Goal: Task Accomplishment & Management: Manage account settings

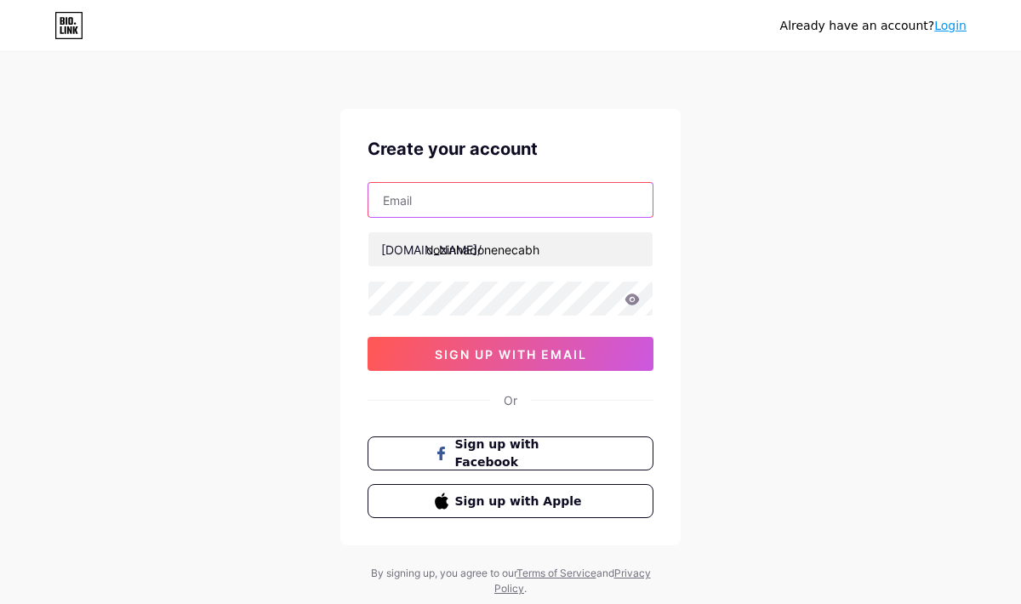
click at [484, 202] on input "text" at bounding box center [510, 200] width 284 height 34
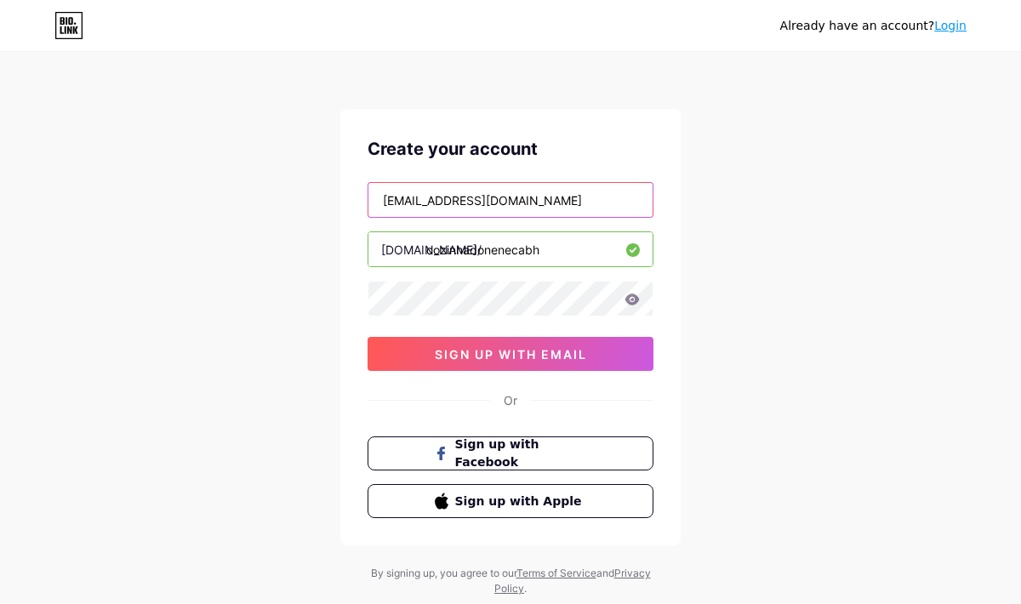
type input "[EMAIL_ADDRESS][DOMAIN_NAME]"
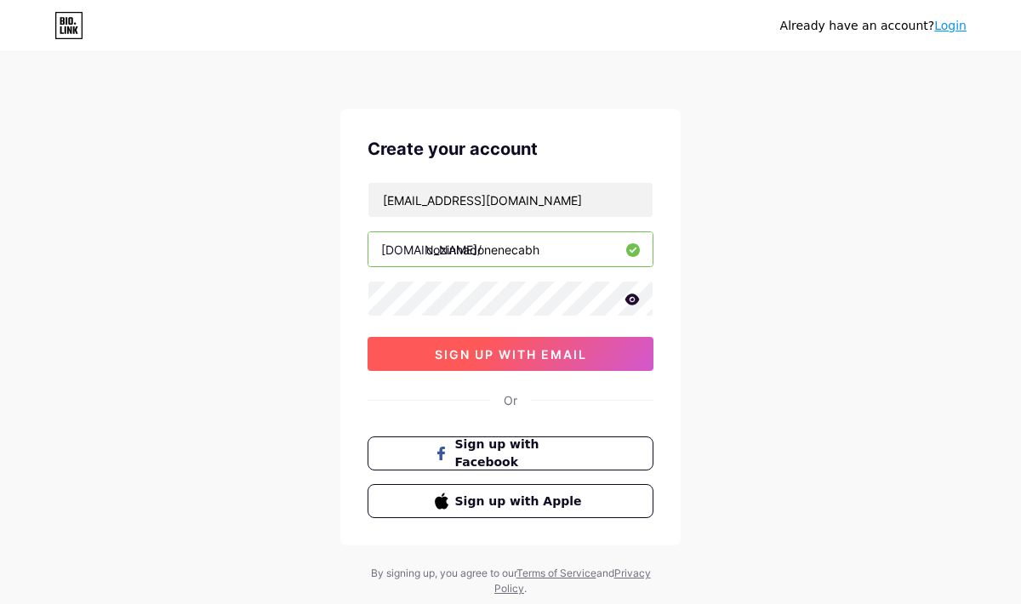
click at [425, 355] on button "sign up with email" at bounding box center [511, 354] width 286 height 34
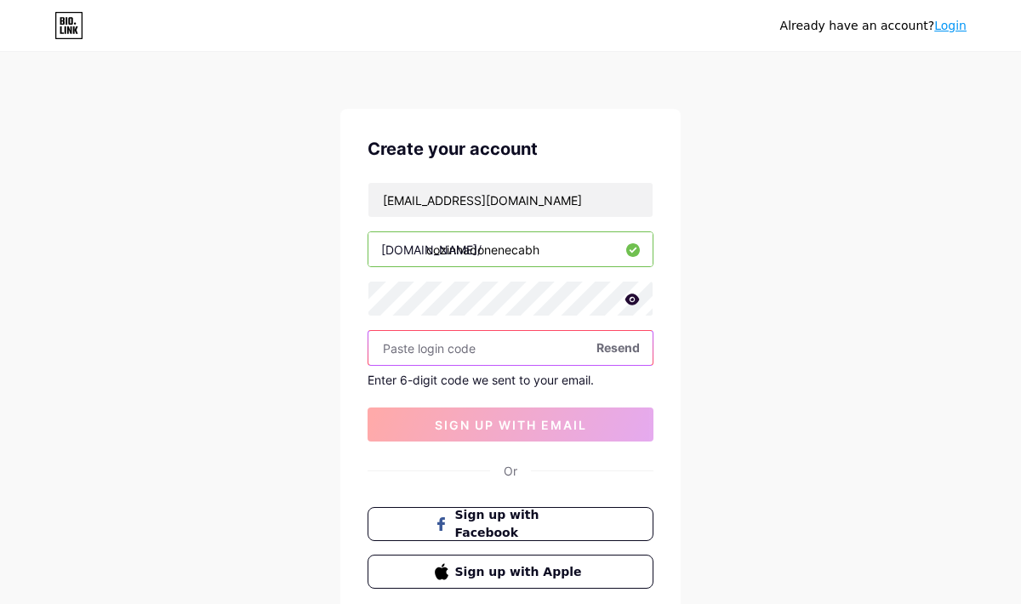
scroll to position [9, 0]
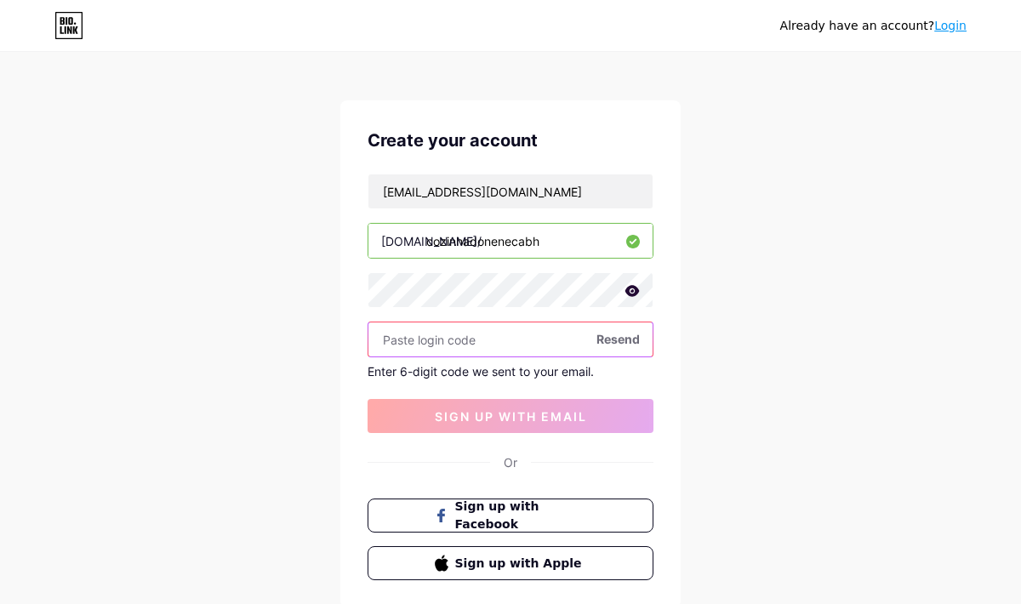
click at [457, 344] on input "text" at bounding box center [510, 340] width 284 height 34
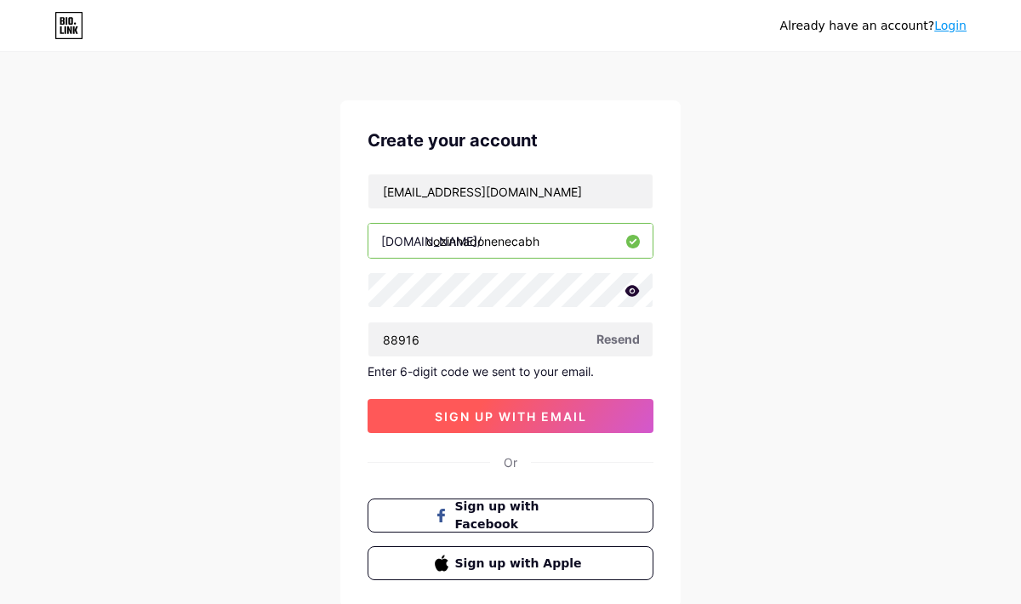
click at [493, 414] on span "sign up with email" at bounding box center [511, 416] width 152 height 14
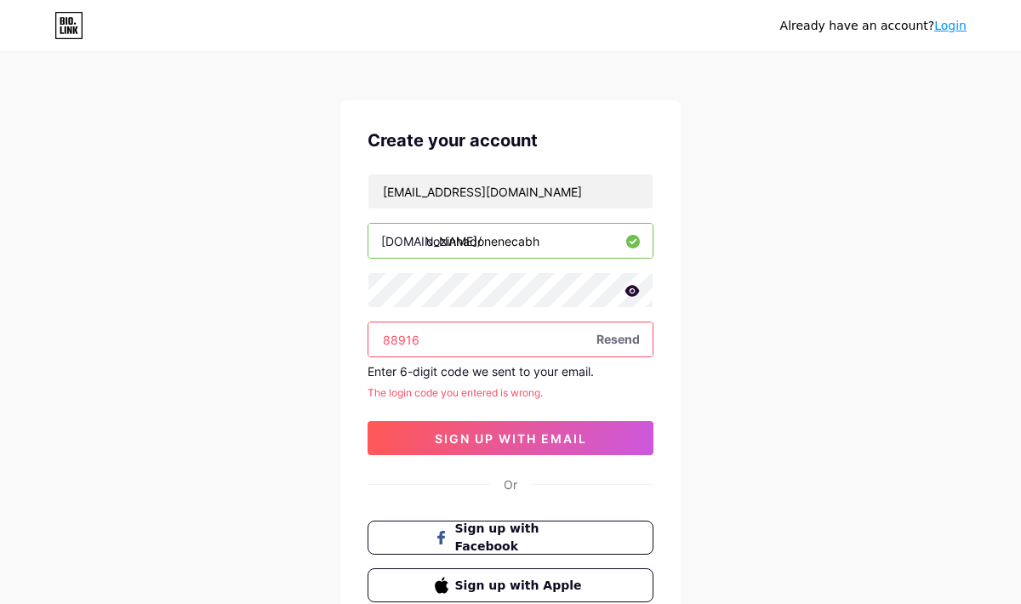
click at [444, 344] on input "88916" at bounding box center [510, 340] width 284 height 34
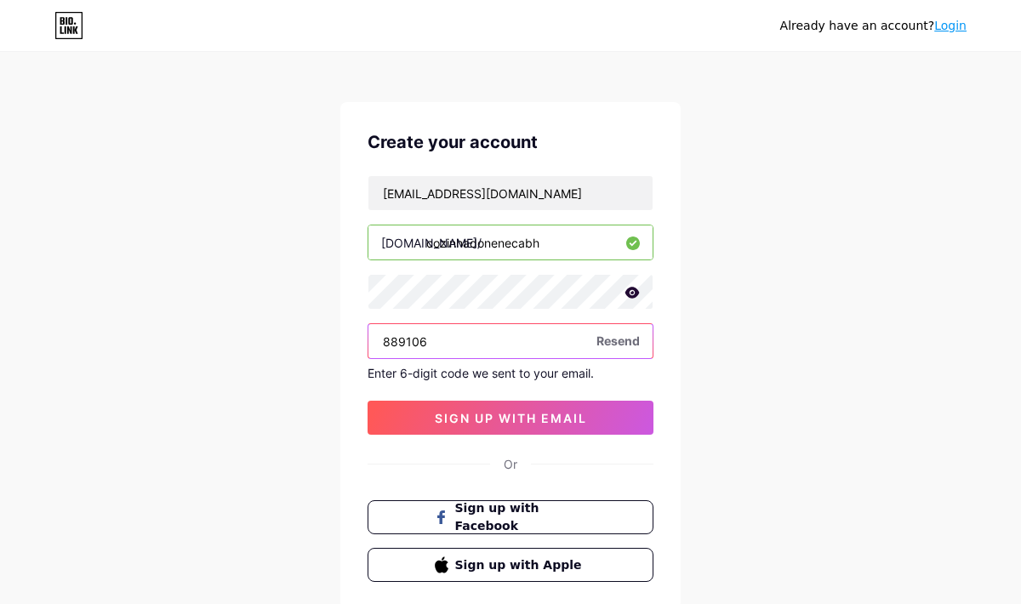
scroll to position [0, 0]
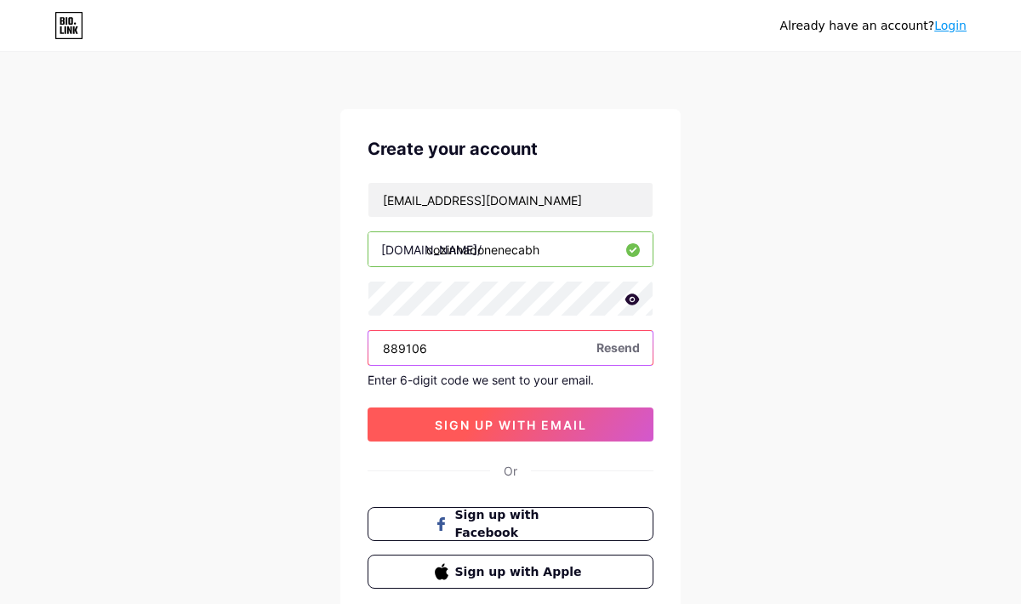
type input "889106"
click at [446, 424] on span "sign up with email" at bounding box center [511, 425] width 152 height 14
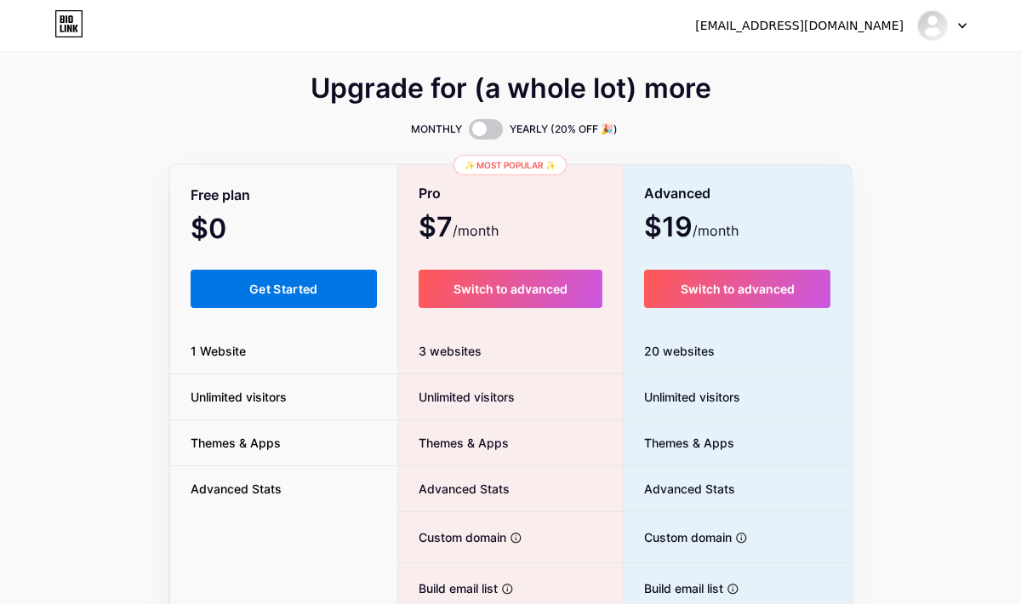
click at [274, 288] on span "Get Started" at bounding box center [283, 289] width 69 height 14
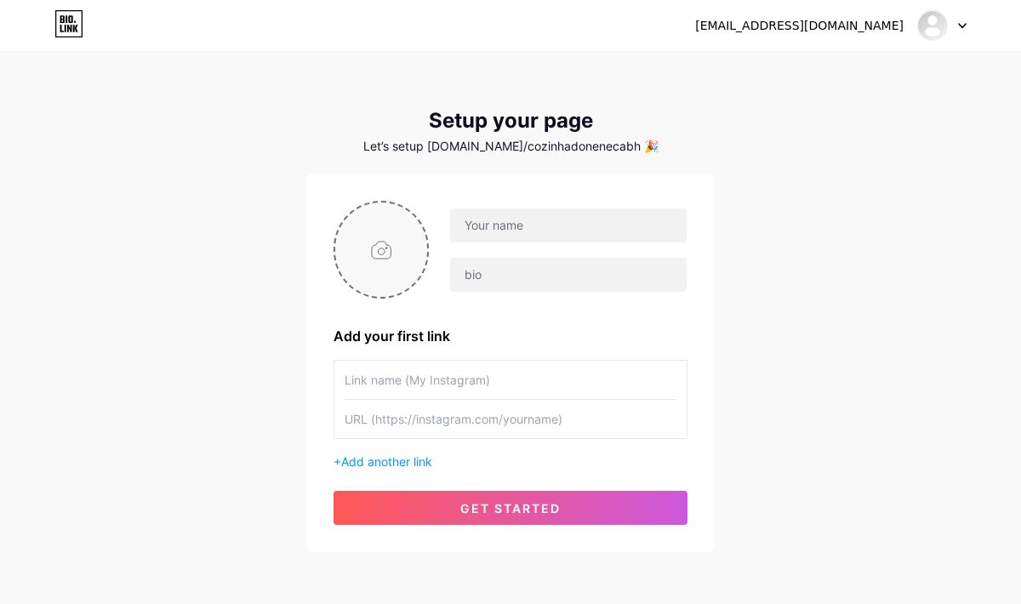
click at [394, 254] on input "file" at bounding box center [381, 250] width 92 height 94
type input "C:\fakepath\tempero neneca (5).png"
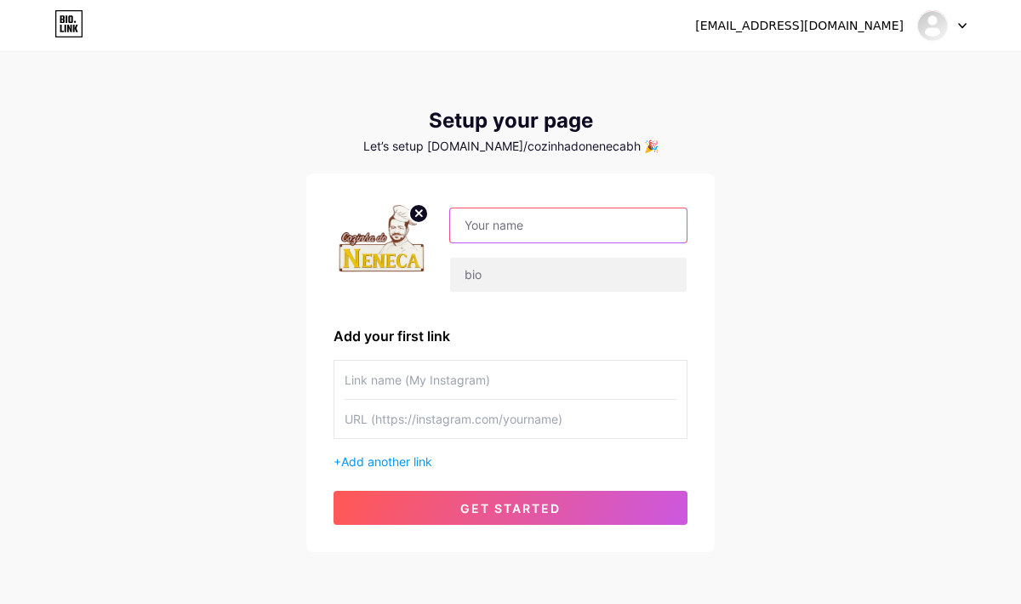
click at [542, 223] on input "text" at bounding box center [568, 226] width 237 height 34
type input "Cozinha do Neneca"
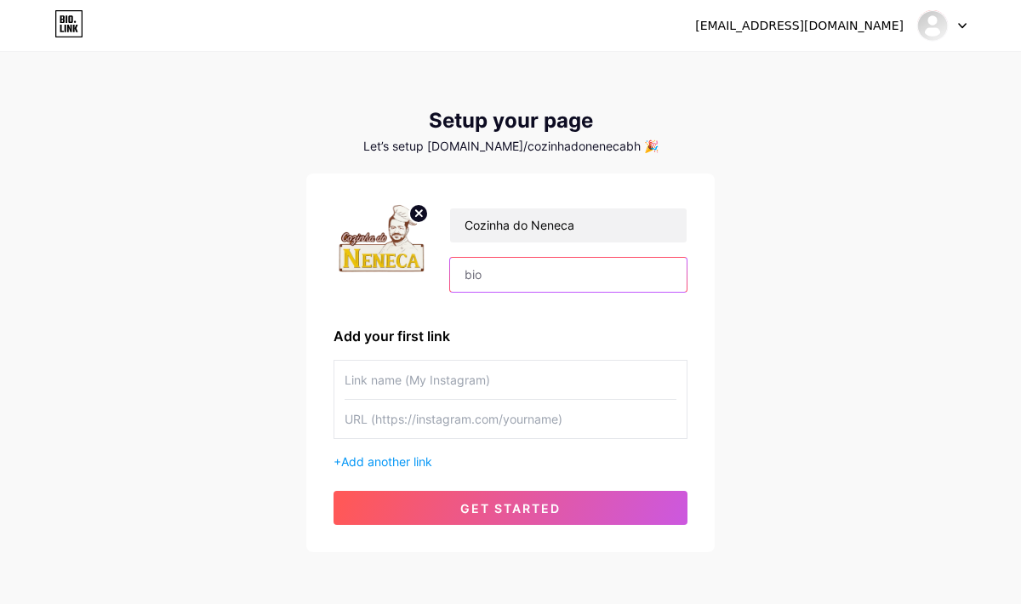
click at [593, 281] on input "text" at bounding box center [568, 275] width 237 height 34
type input "cozinhadonenecabh"
click at [555, 386] on input "text" at bounding box center [511, 380] width 332 height 38
type input "cozinhadoneneca"
click at [553, 426] on input "text" at bounding box center [511, 419] width 332 height 38
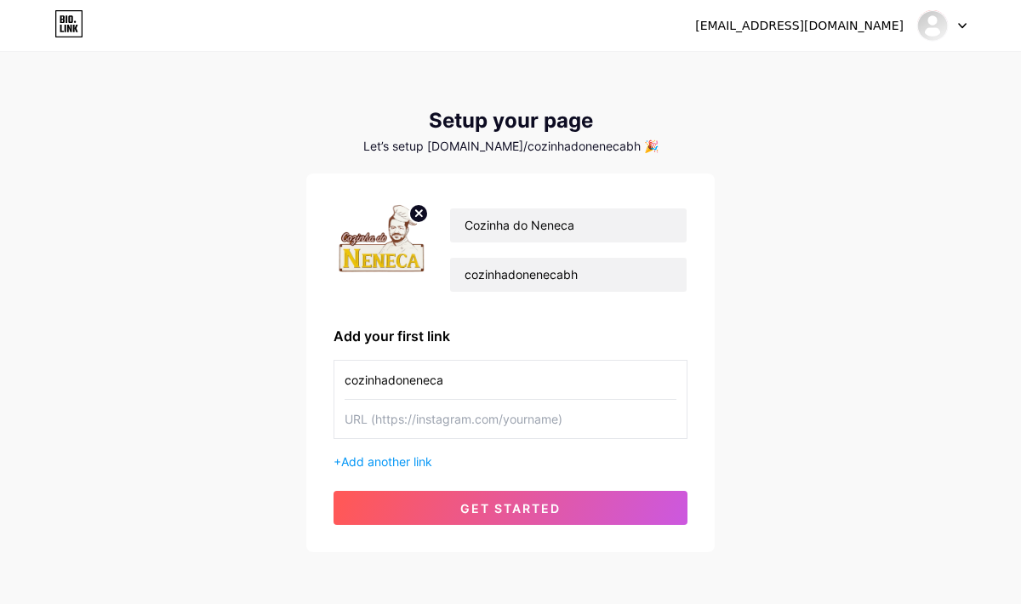
paste input "[URL][DOMAIN_NAME]"
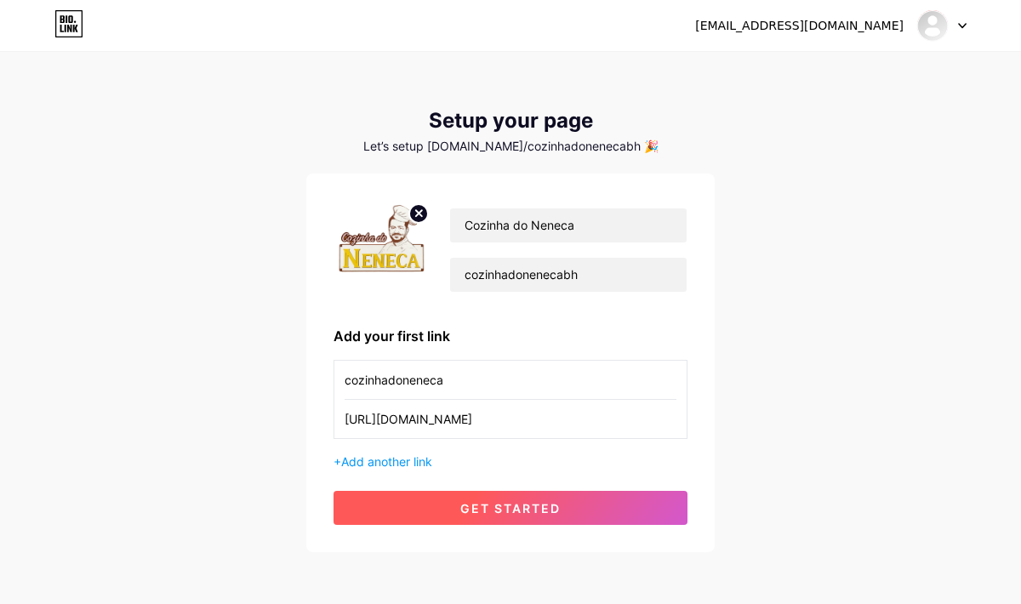
type input "[URL][DOMAIN_NAME]"
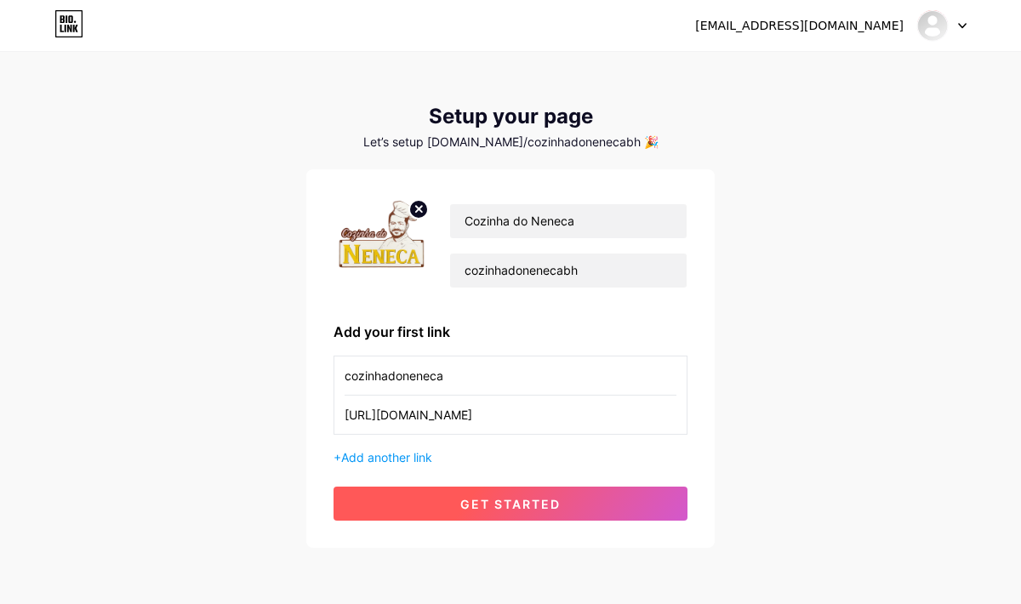
click at [540, 506] on span "get started" at bounding box center [510, 504] width 100 height 14
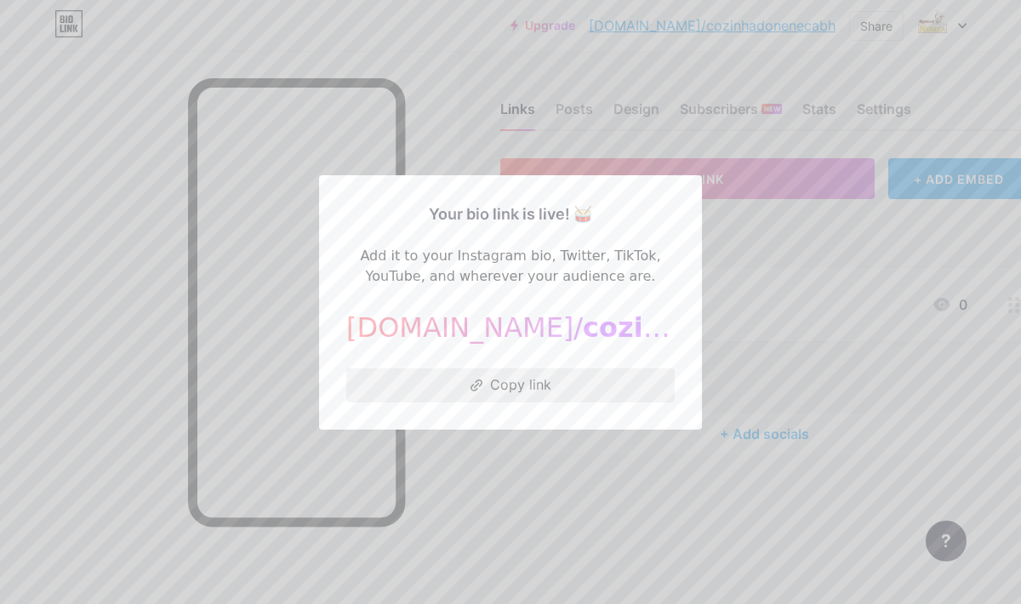
click at [561, 387] on button "Copy link" at bounding box center [510, 385] width 328 height 34
click at [845, 280] on div at bounding box center [510, 302] width 1021 height 604
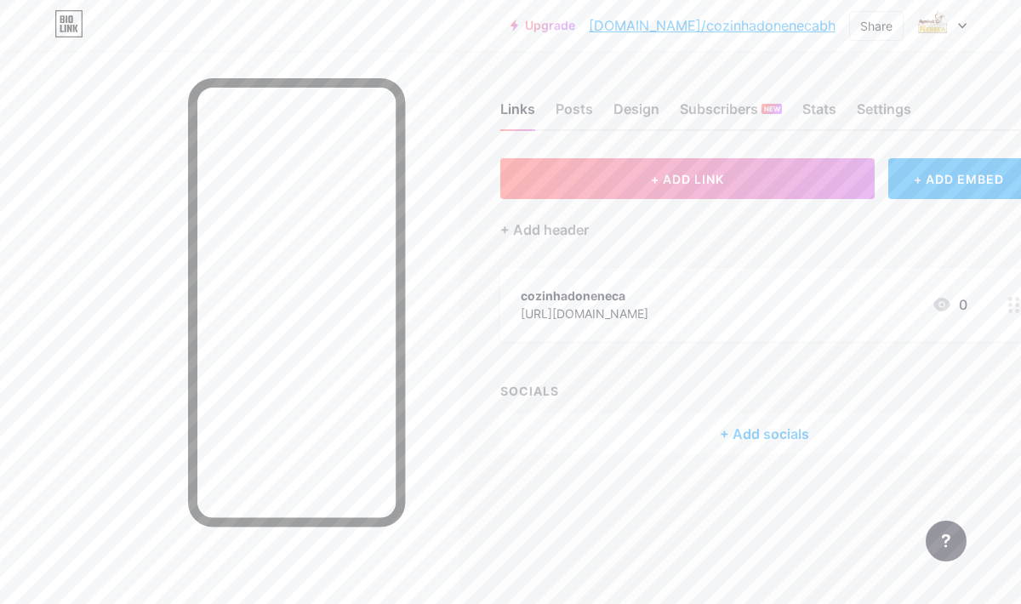
scroll to position [0, 1]
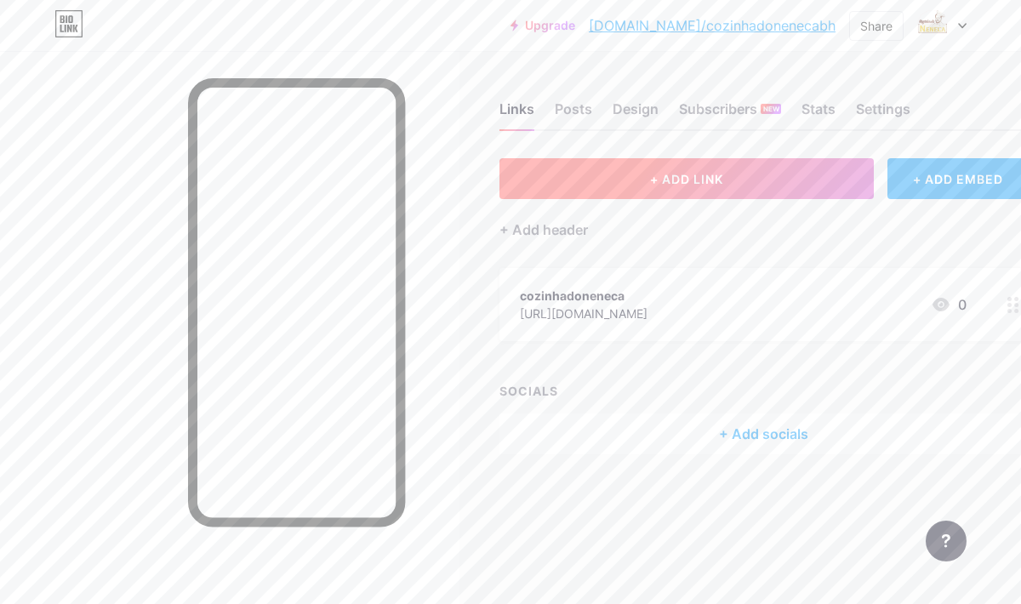
click at [780, 175] on button "+ ADD LINK" at bounding box center [687, 178] width 374 height 41
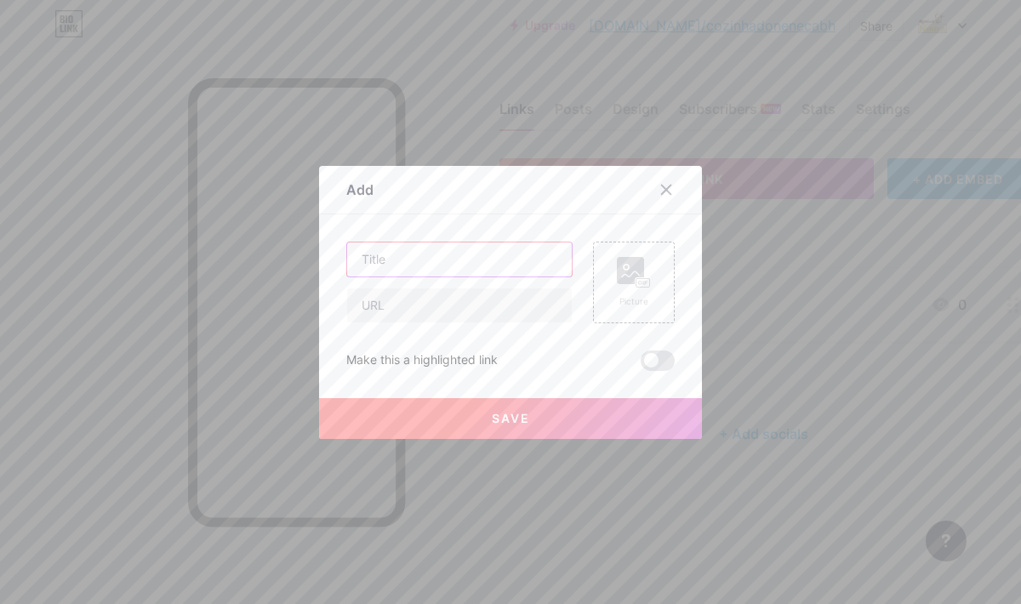
click at [399, 255] on input "text" at bounding box center [459, 260] width 225 height 34
type input "f"
type input "Faça seu pedido"
click at [418, 308] on input "text" at bounding box center [459, 305] width 225 height 34
paste input "[PHONE_NUMBER]"
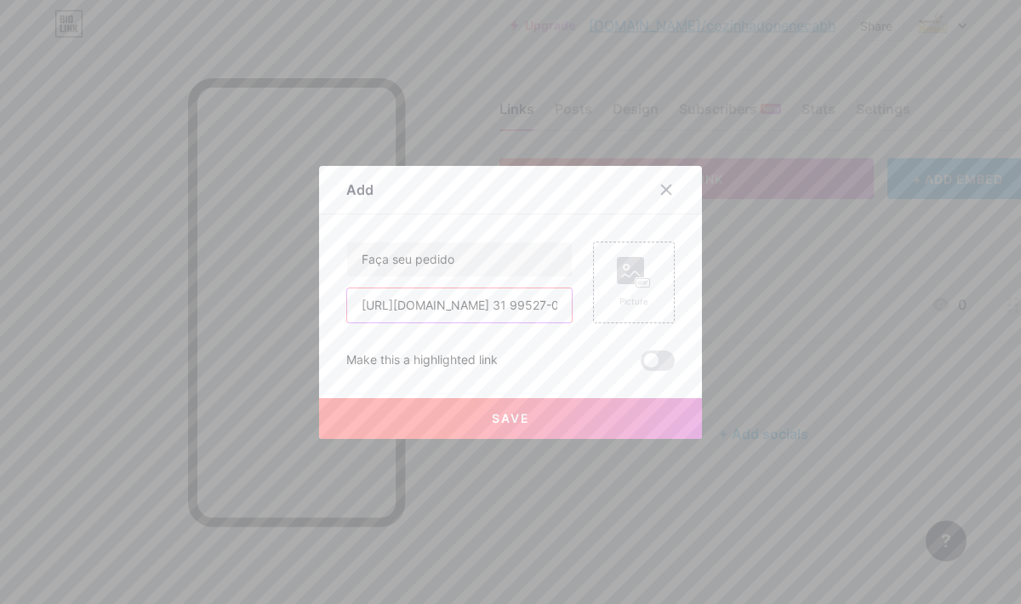
scroll to position [0, 11]
click at [488, 303] on input "[URL][DOMAIN_NAME] 31 99527-0074" at bounding box center [459, 305] width 225 height 34
click at [500, 306] on input "[URL][DOMAIN_NAME]" at bounding box center [459, 305] width 225 height 34
type input "[URL][DOMAIN_NAME]"
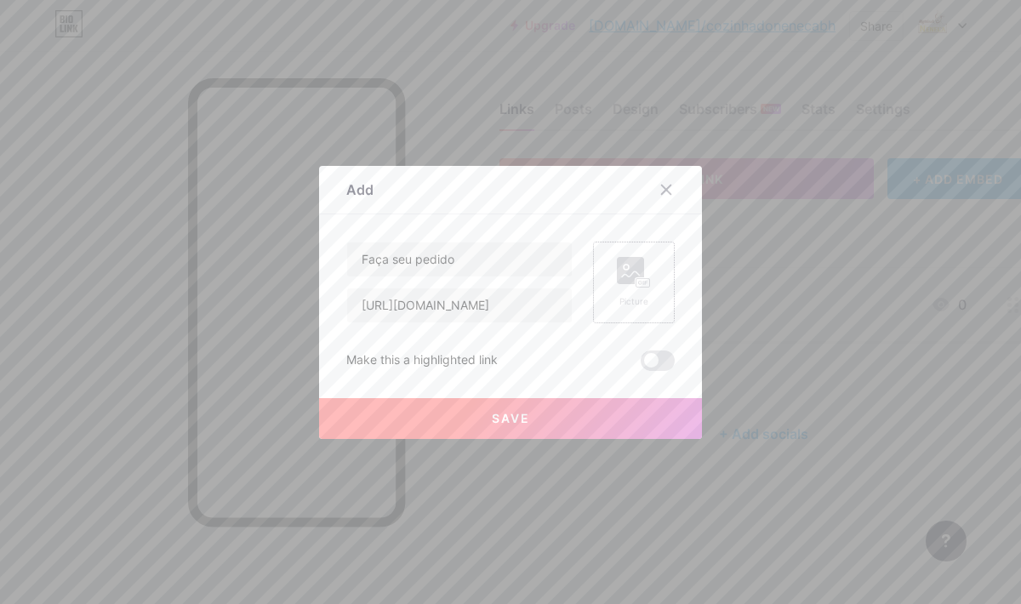
click at [632, 278] on rect at bounding box center [630, 270] width 27 height 27
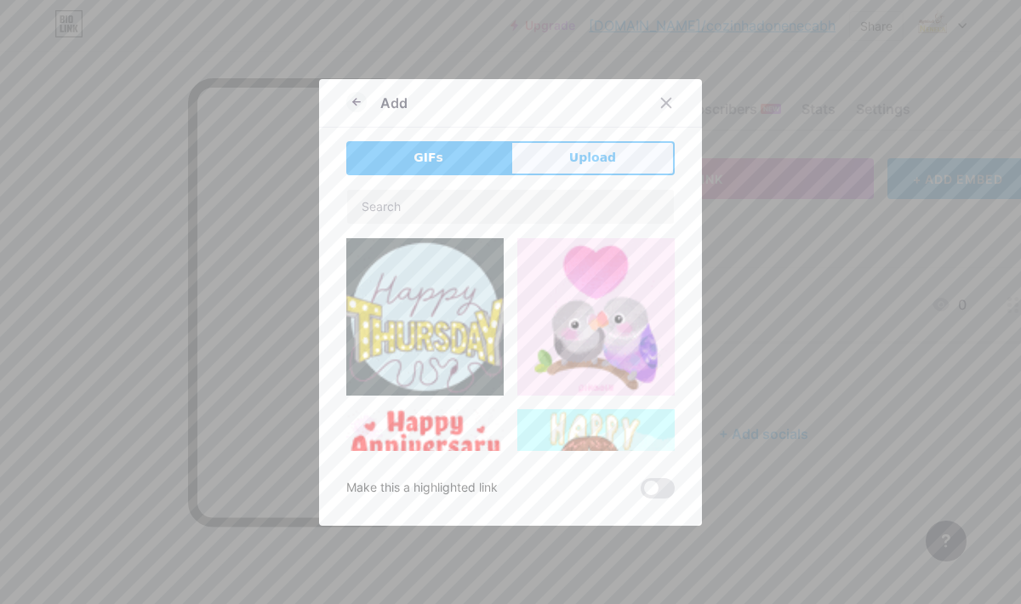
click at [604, 157] on span "Upload" at bounding box center [592, 158] width 47 height 18
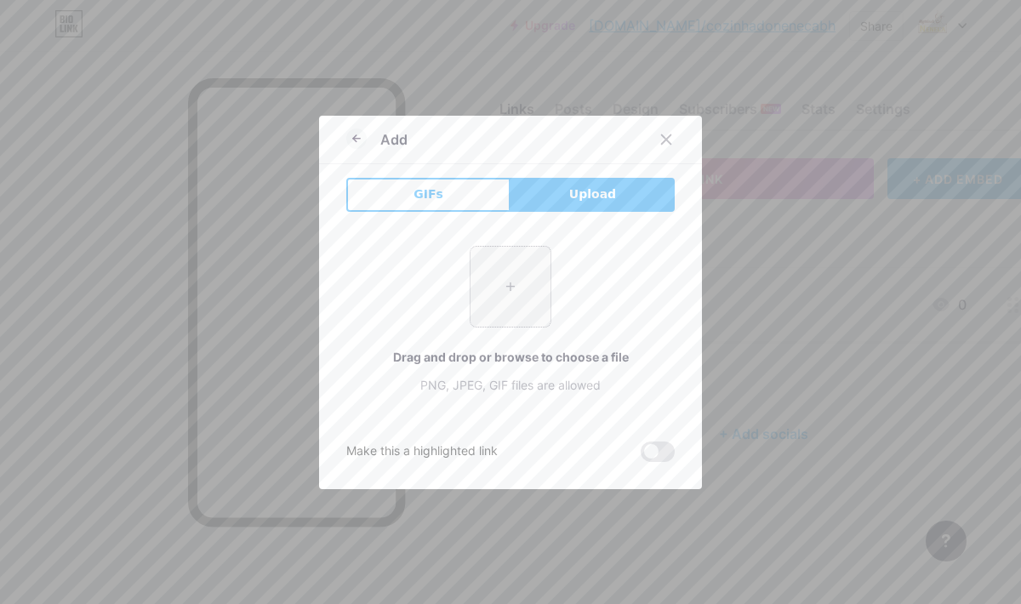
click at [512, 294] on input "file" at bounding box center [511, 287] width 80 height 80
type input "C:\fakepath\Design sem nome.png"
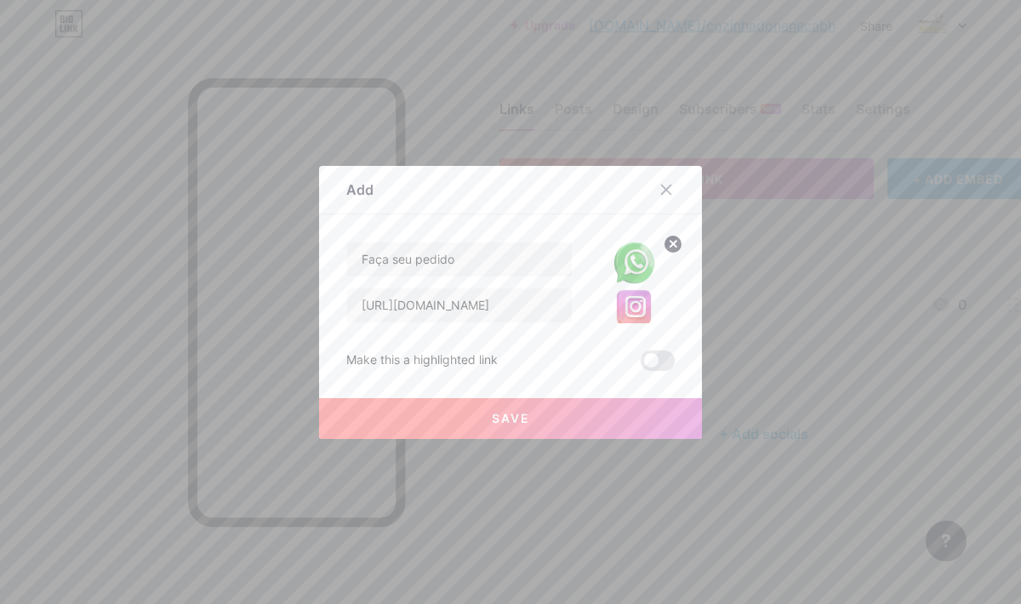
click at [632, 296] on img at bounding box center [634, 283] width 82 height 82
click at [674, 243] on icon at bounding box center [674, 244] width 6 height 6
click at [623, 273] on rect at bounding box center [630, 270] width 27 height 27
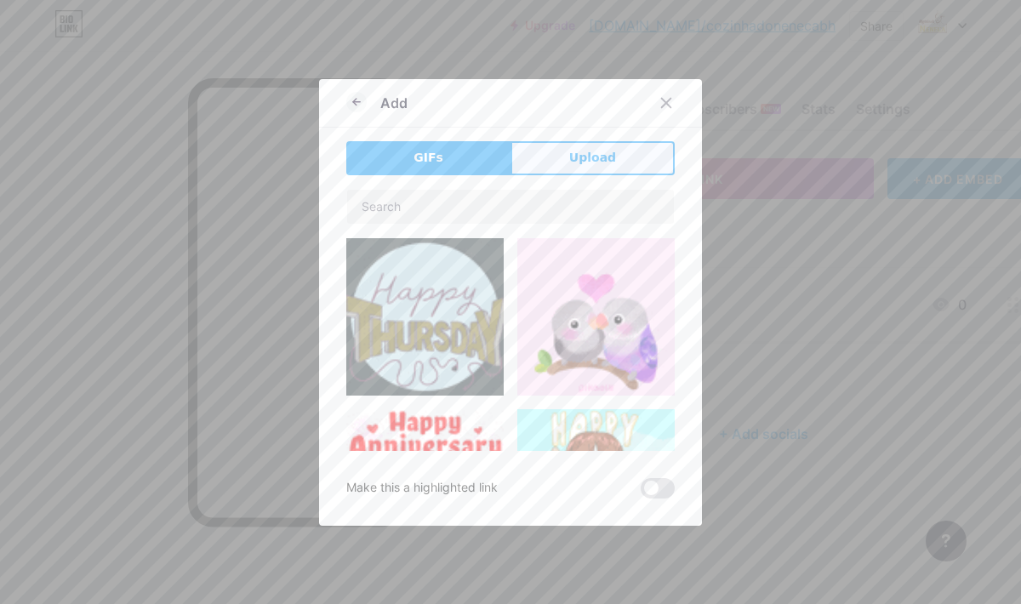
click at [550, 160] on button "Upload" at bounding box center [593, 158] width 164 height 34
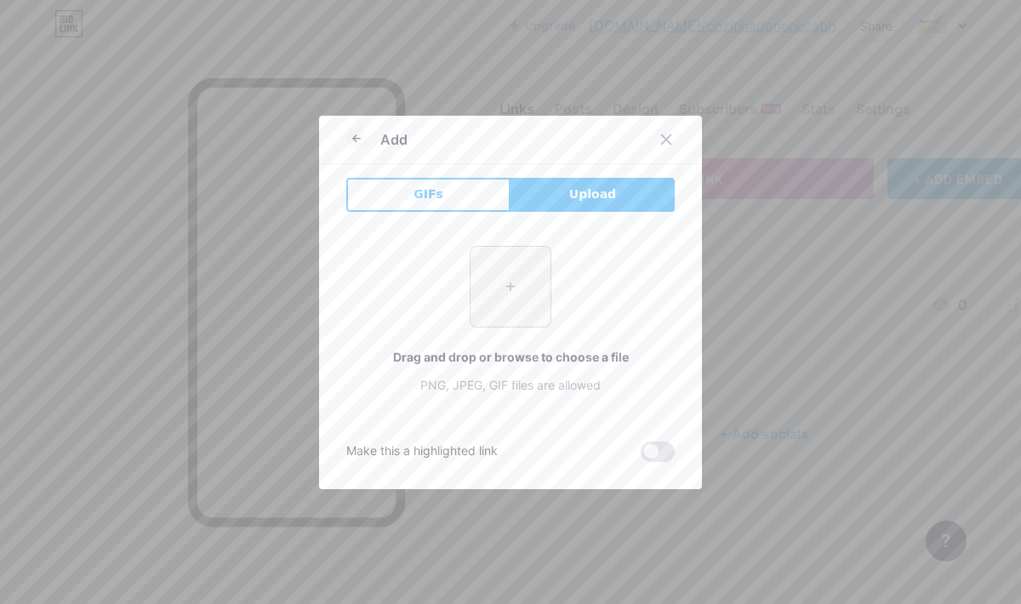
click at [514, 285] on input "file" at bounding box center [511, 287] width 80 height 80
click at [517, 287] on input "file" at bounding box center [511, 287] width 80 height 80
type input "C:\fakepath\3.png"
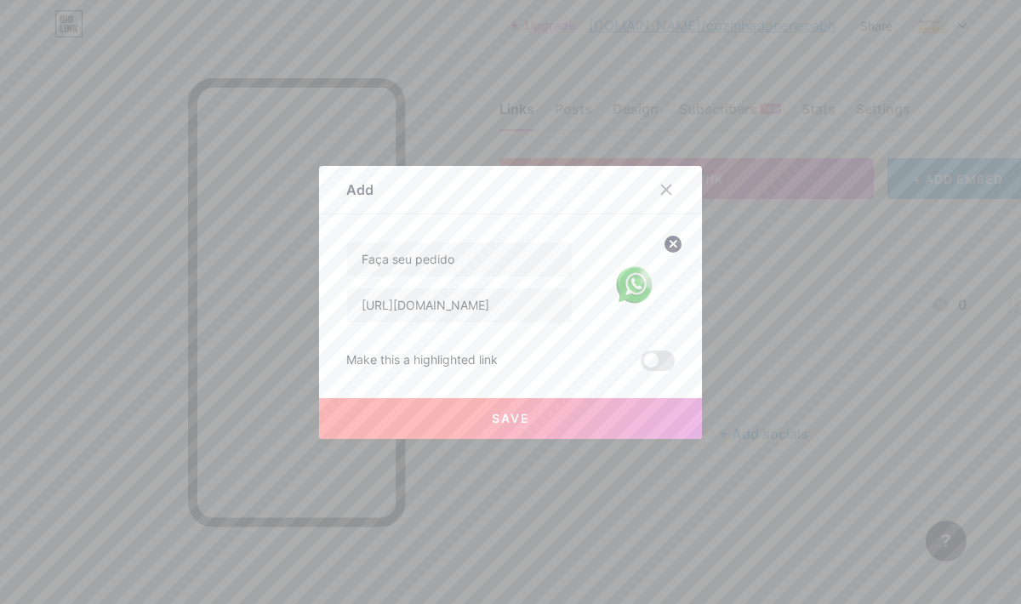
click at [507, 416] on span "Save" at bounding box center [511, 418] width 38 height 14
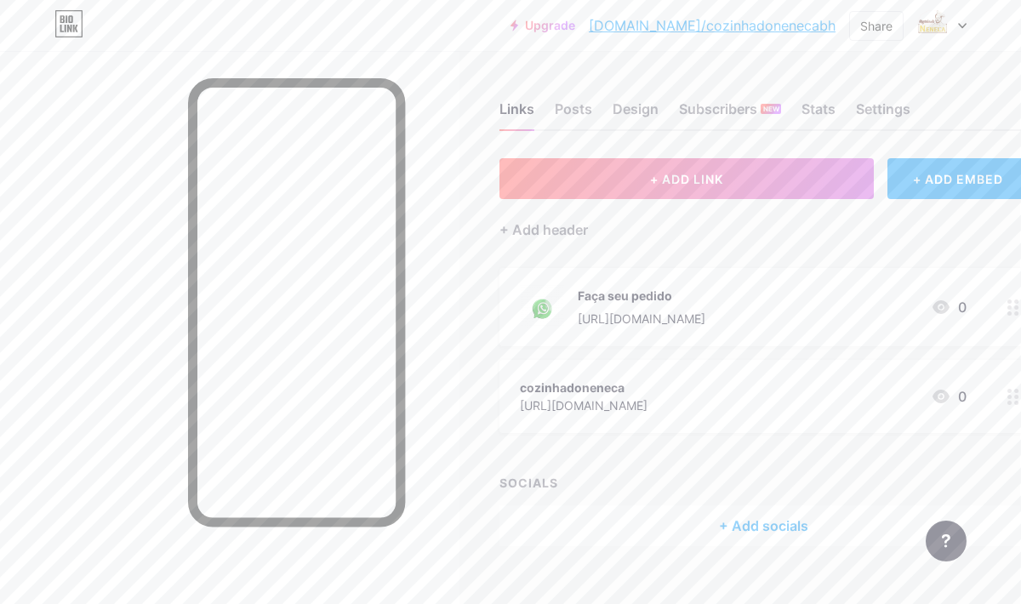
click at [1014, 397] on icon at bounding box center [1014, 397] width 12 height 16
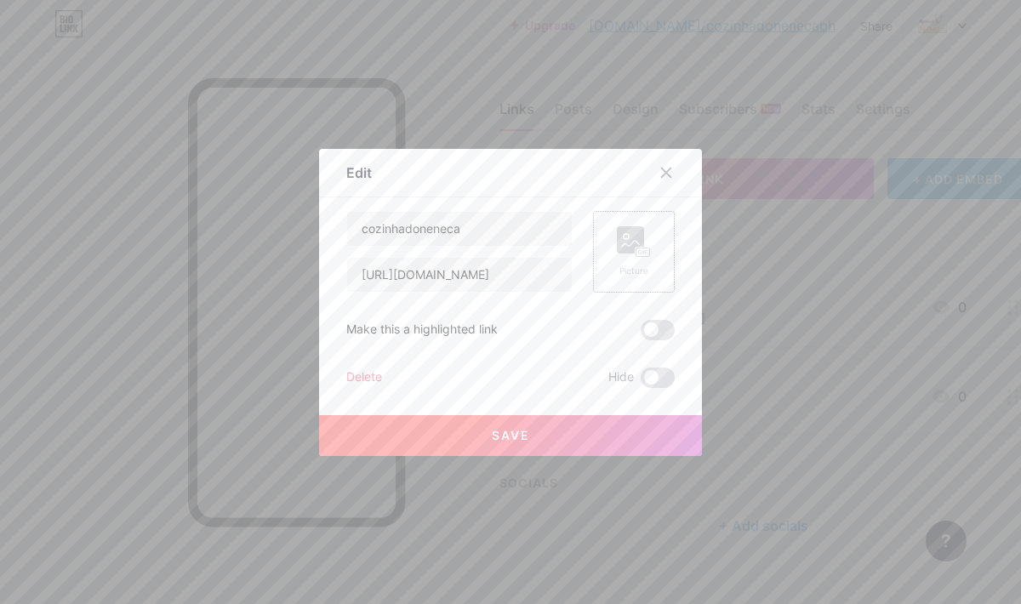
click at [631, 239] on rect at bounding box center [630, 239] width 27 height 27
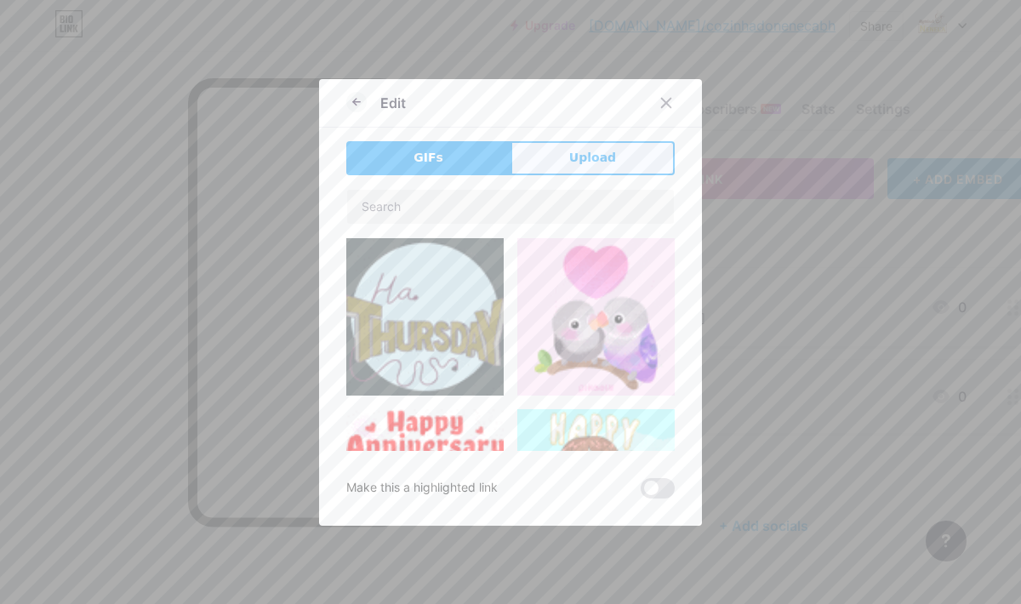
click at [576, 163] on span "Upload" at bounding box center [592, 158] width 47 height 18
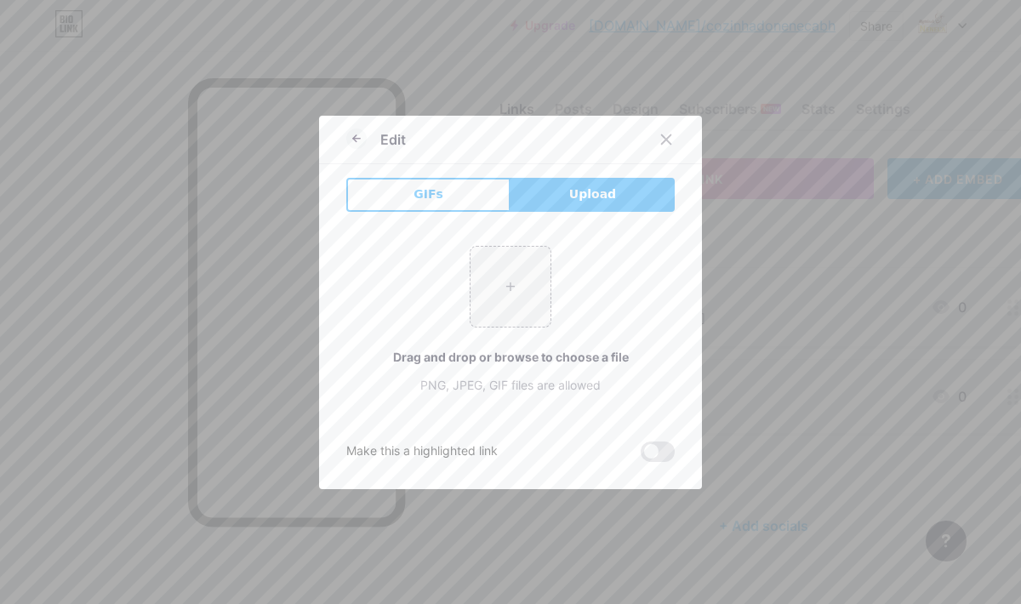
click at [567, 199] on button "Upload" at bounding box center [593, 195] width 164 height 34
click at [515, 294] on input "file" at bounding box center [511, 287] width 80 height 80
type input "C:\fakepath\2.png"
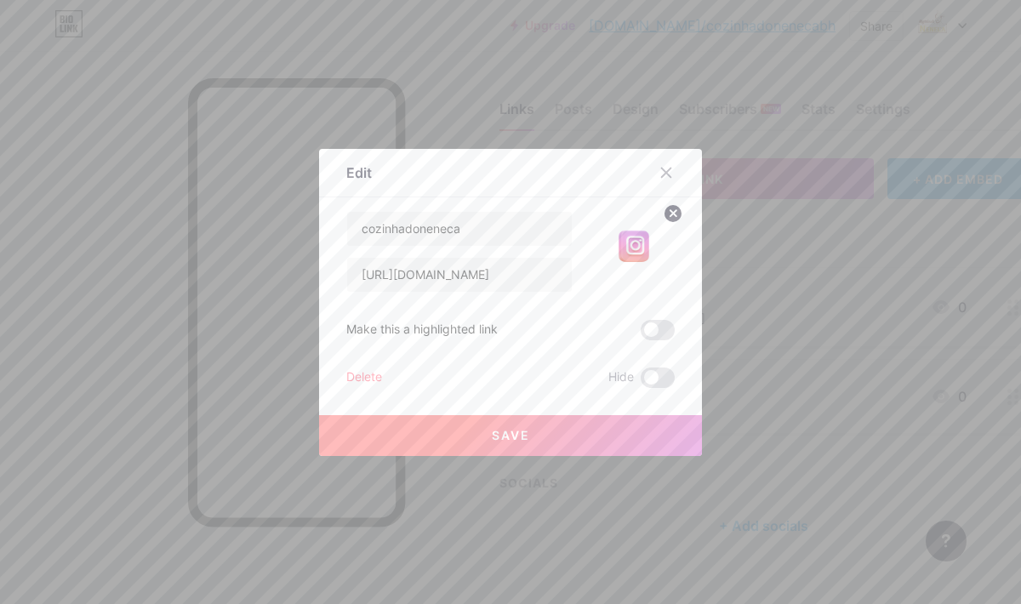
click at [497, 437] on span "Save" at bounding box center [511, 435] width 38 height 14
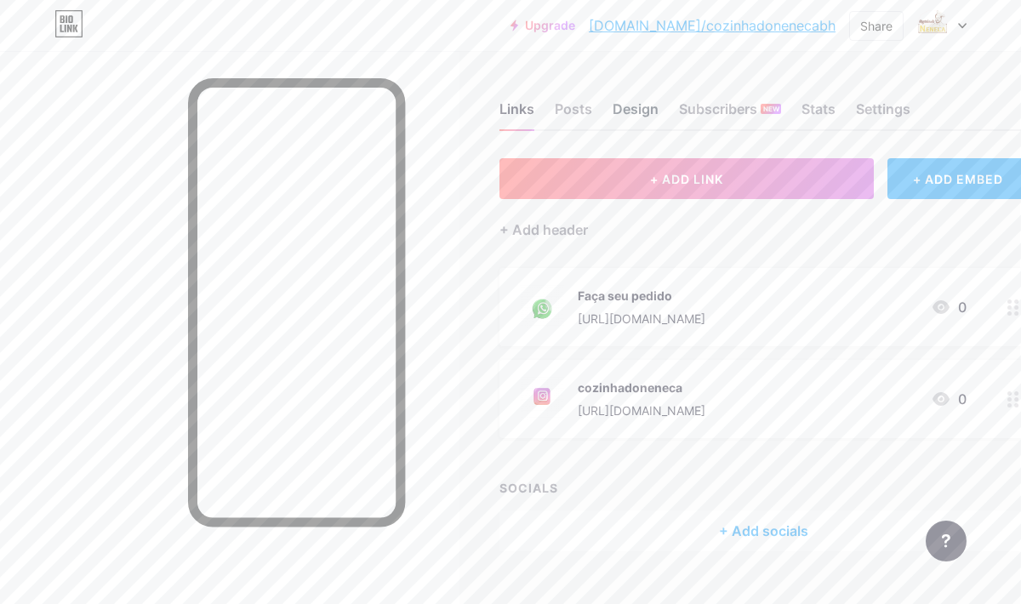
click at [645, 112] on div "Design" at bounding box center [636, 114] width 46 height 31
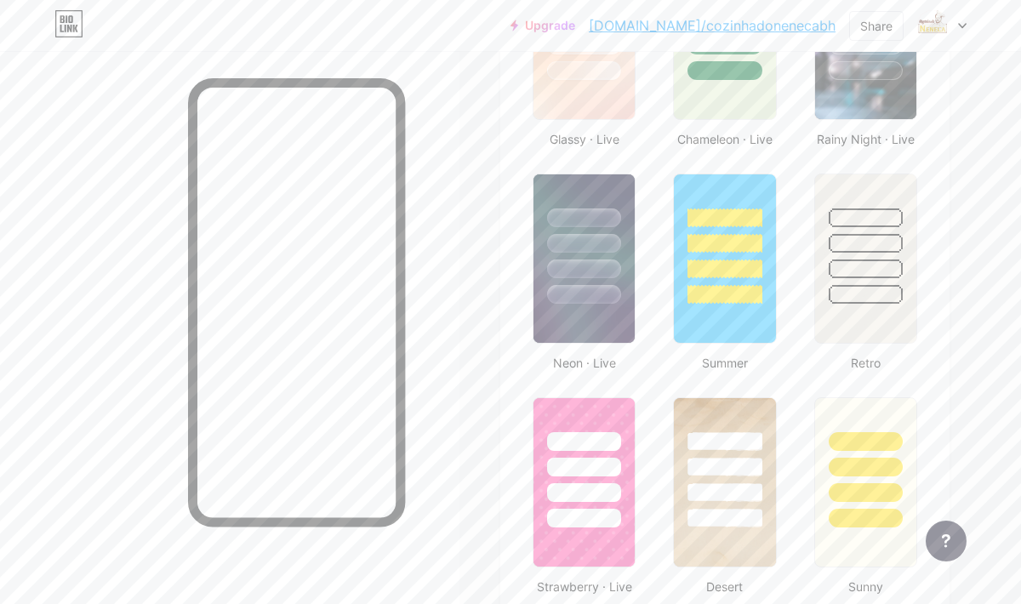
scroll to position [1070, 0]
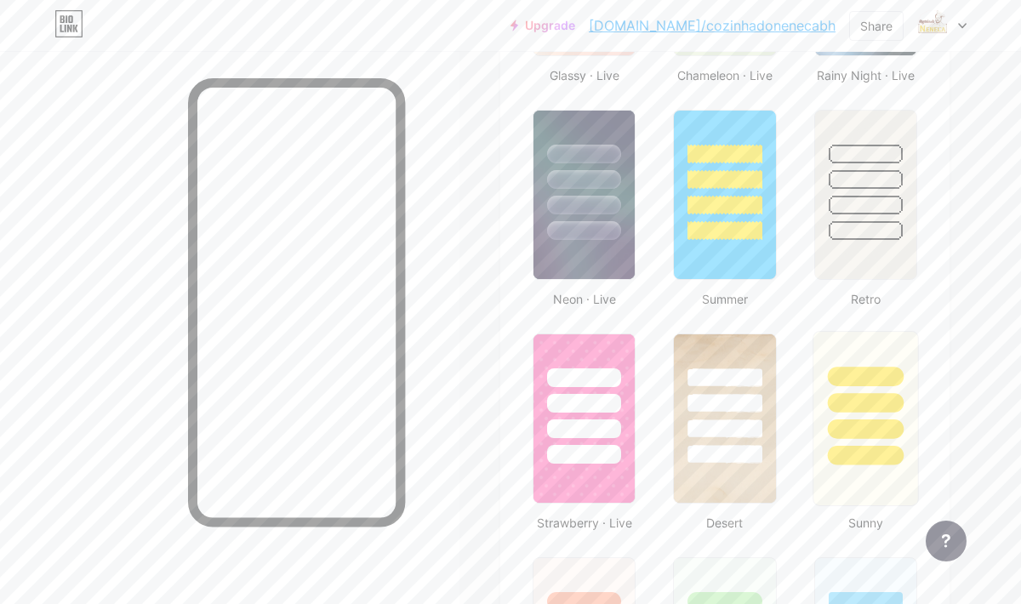
click at [867, 353] on div at bounding box center [866, 399] width 105 height 134
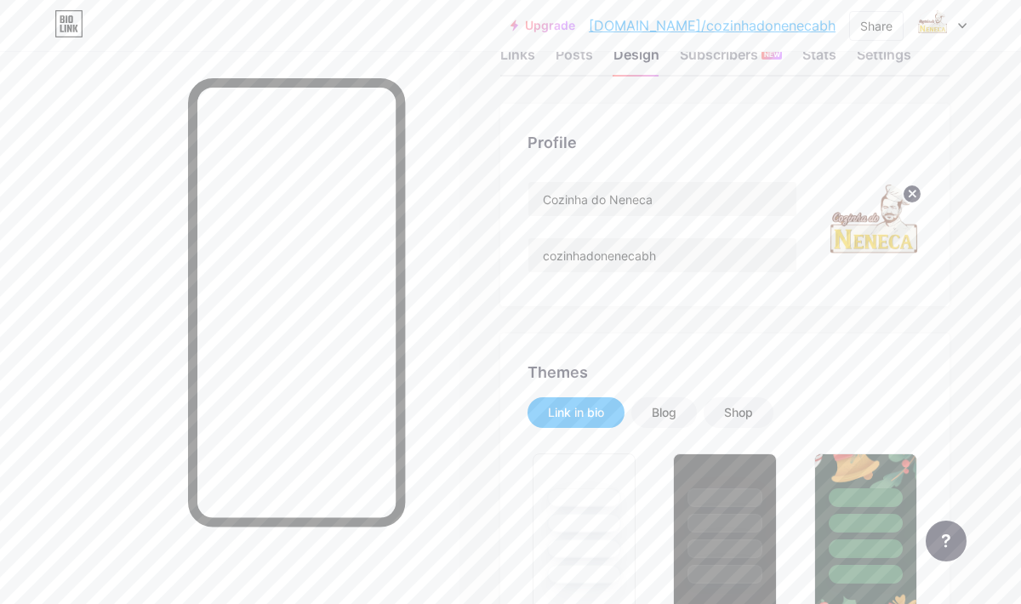
scroll to position [0, 0]
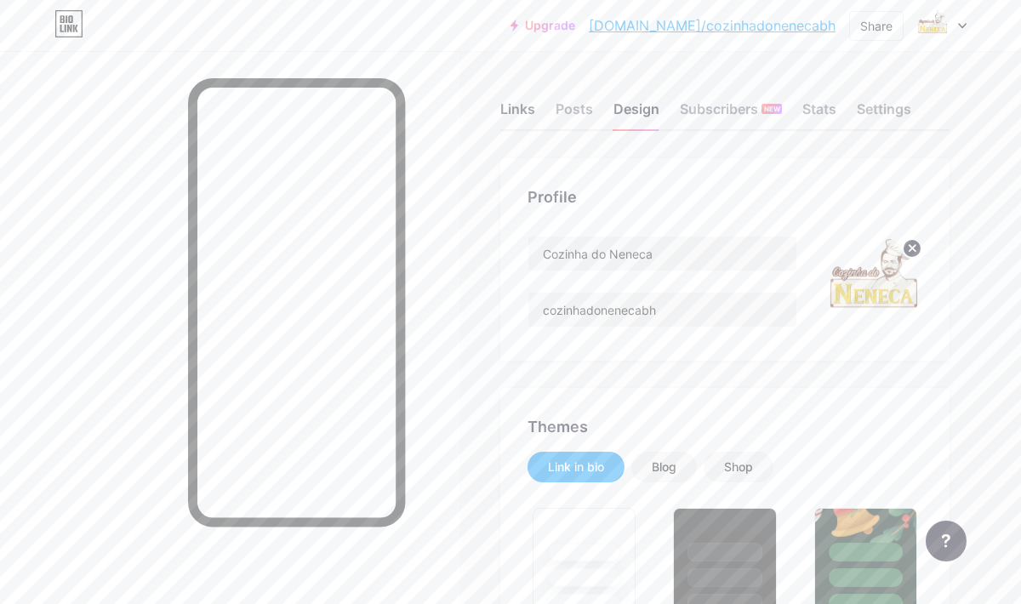
click at [510, 105] on div "Links" at bounding box center [517, 114] width 35 height 31
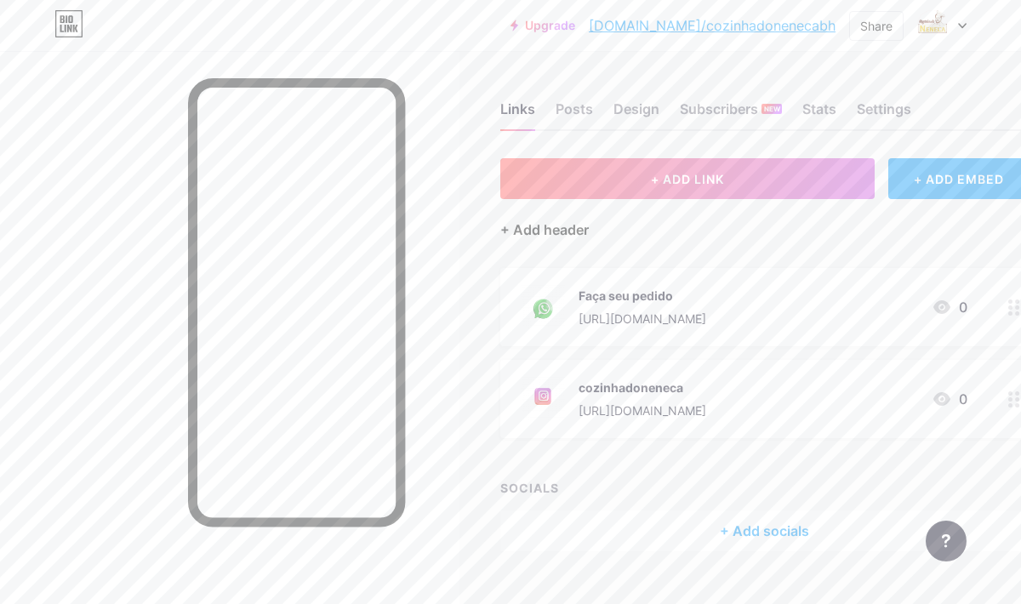
click at [580, 226] on div "+ Add header" at bounding box center [544, 230] width 89 height 20
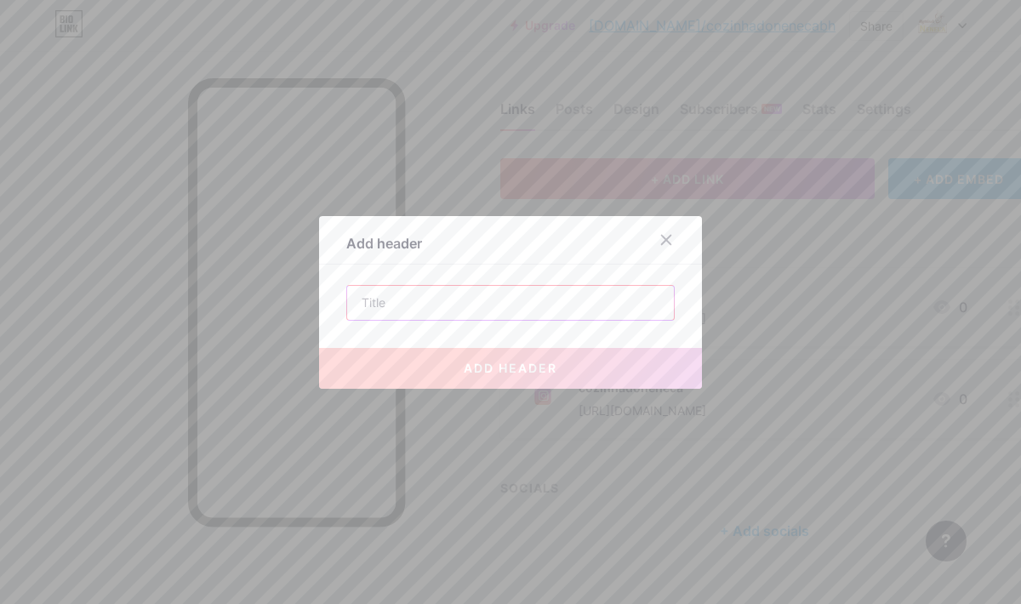
click at [460, 306] on input "text" at bounding box center [510, 303] width 327 height 34
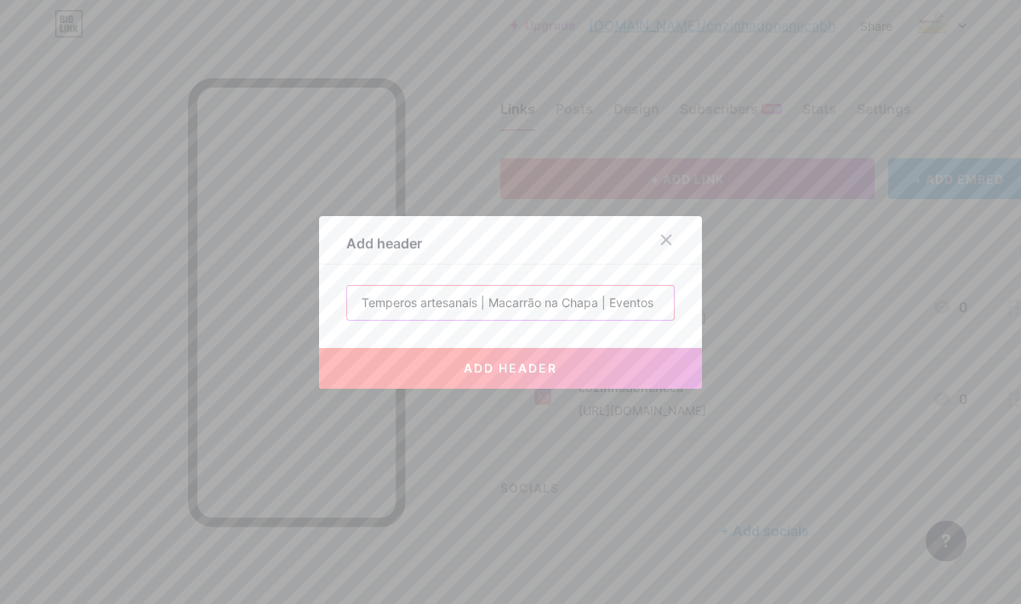
type input "Temperos artesanais | Macarrão na Chapa | Eventos"
click at [549, 377] on button "add header" at bounding box center [510, 368] width 383 height 41
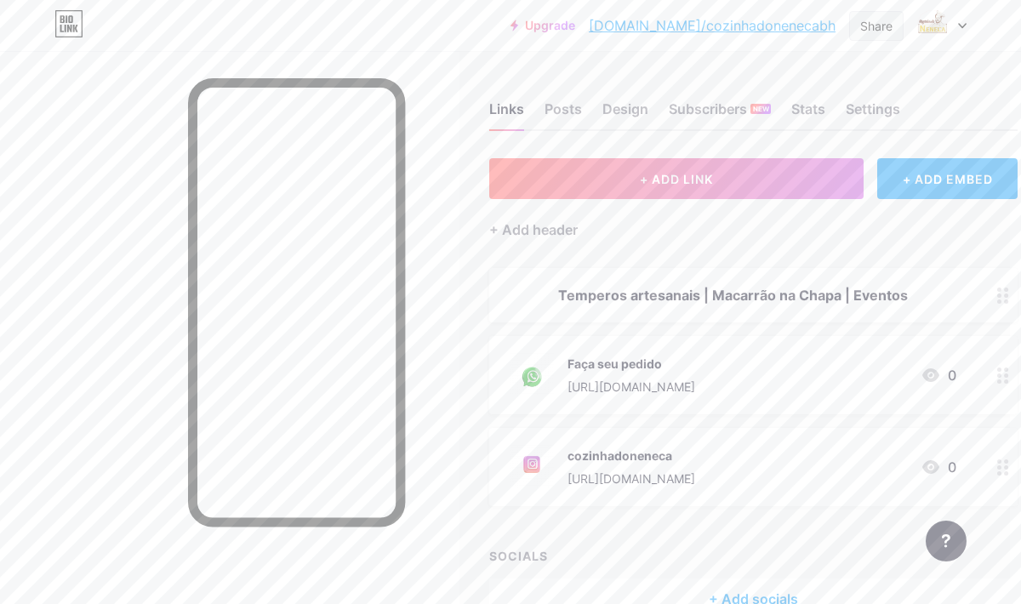
scroll to position [1, 11]
click at [793, 25] on link "[DOMAIN_NAME]/cozinhadonenecabh" at bounding box center [712, 25] width 247 height 20
click at [885, 26] on div "Share" at bounding box center [876, 26] width 32 height 18
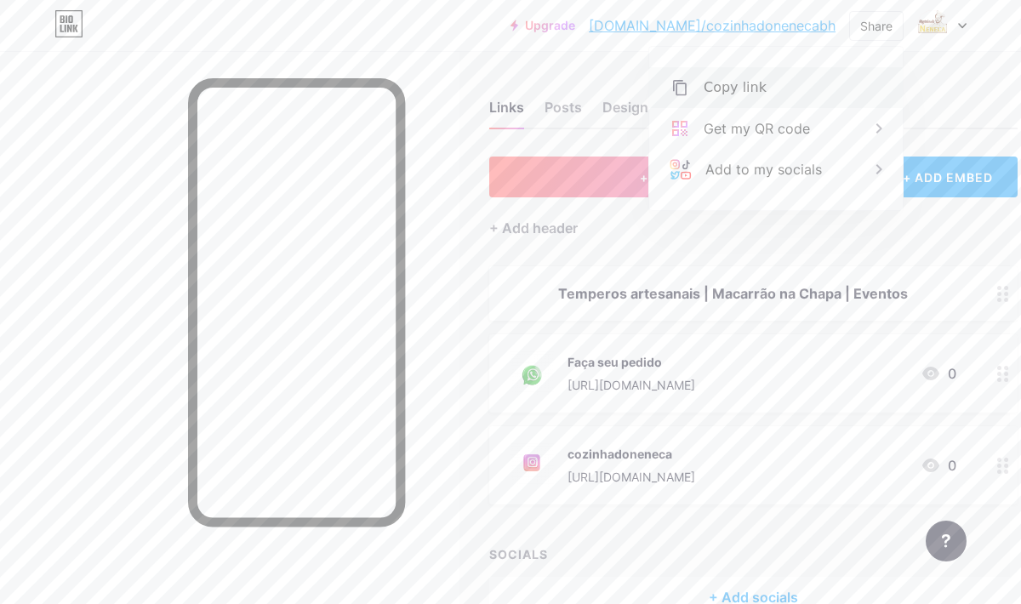
click at [757, 88] on div "Copy link" at bounding box center [735, 87] width 63 height 20
